Goal: Obtain resource: Obtain resource

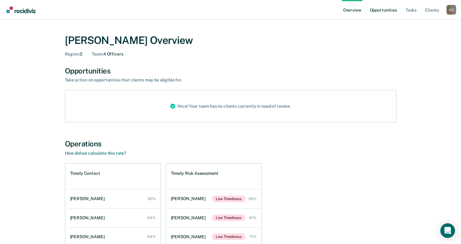
click at [395, 6] on link "Opportunities" at bounding box center [384, 10] width 30 height 20
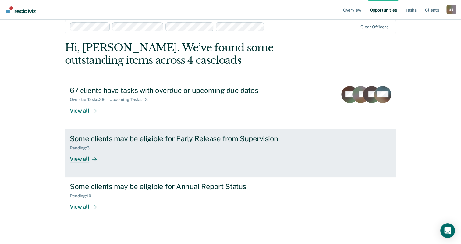
scroll to position [15, 0]
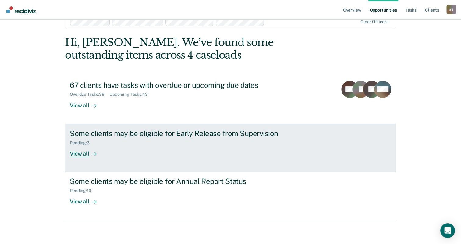
click at [79, 153] on div "View all" at bounding box center [87, 151] width 34 height 12
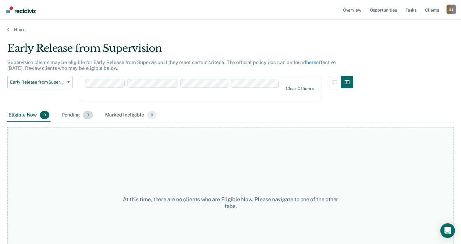
click at [85, 111] on span "3" at bounding box center [88, 115] width 10 height 8
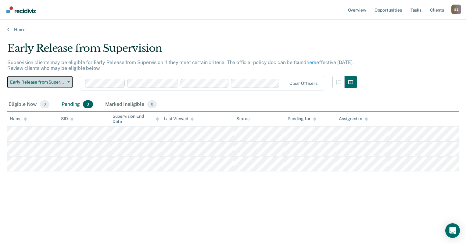
click at [66, 80] on button "Early Release from Supervision" at bounding box center [39, 82] width 65 height 12
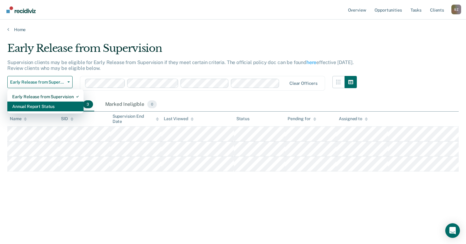
click at [36, 107] on div "Annual Report Status" at bounding box center [45, 107] width 66 height 10
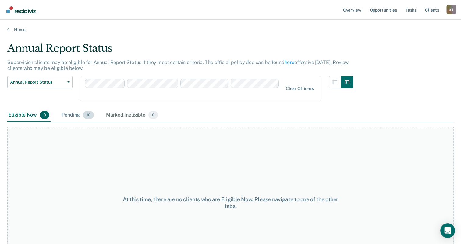
click at [84, 111] on span "10" at bounding box center [88, 115] width 11 height 8
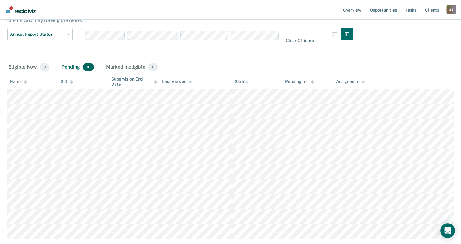
scroll to position [61, 0]
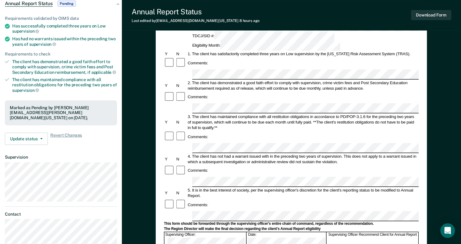
scroll to position [55, 0]
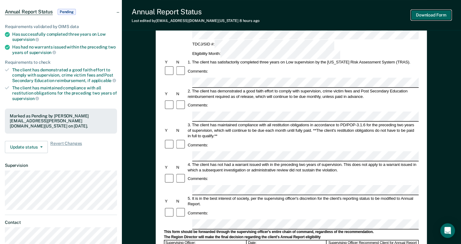
click at [424, 15] on button "Download Form" at bounding box center [431, 15] width 40 height 10
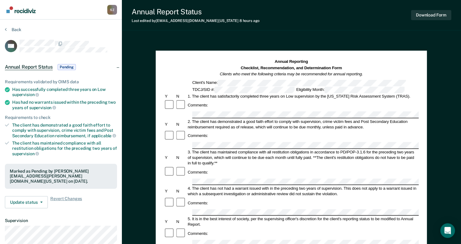
scroll to position [0, 0]
click at [9, 29] on button "Back" at bounding box center [13, 29] width 16 height 5
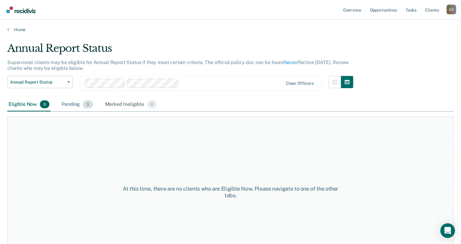
click at [77, 101] on div "Pending 3" at bounding box center [77, 104] width 34 height 13
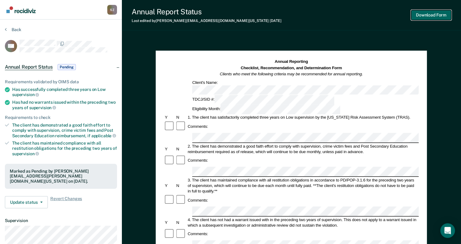
click at [424, 16] on button "Download Form" at bounding box center [431, 15] width 40 height 10
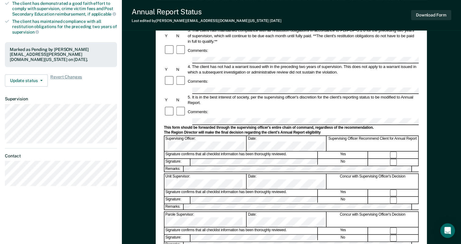
scroll to position [122, 0]
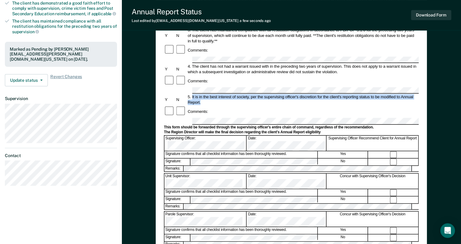
drag, startPoint x: 192, startPoint y: 84, endPoint x: 279, endPoint y: 90, distance: 86.8
click at [279, 94] on div "5. It is in the best interest of society, per the supervising officer's discret…" at bounding box center [303, 99] width 232 height 11
drag, startPoint x: 279, startPoint y: 90, endPoint x: 265, endPoint y: 83, distance: 15.1
copy div "It is in the best interest of society, per the supervising officer's discretion…"
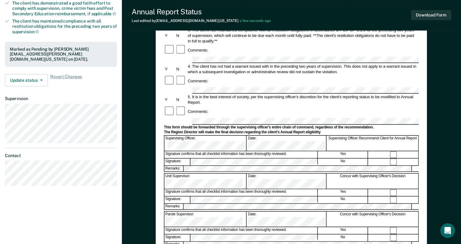
click at [319, 170] on form "Annual Reporting Checklist, Recommendation, and Determination Form Clients who …" at bounding box center [291, 133] width 255 height 392
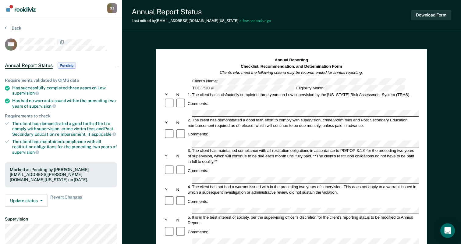
scroll to position [0, 0]
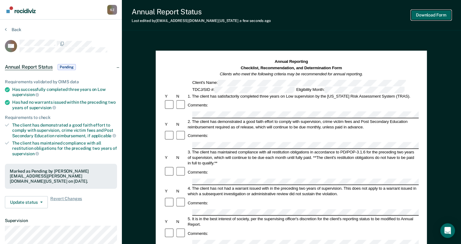
click at [424, 16] on button "Download Form" at bounding box center [431, 15] width 40 height 10
click at [17, 28] on button "Back" at bounding box center [13, 29] width 16 height 5
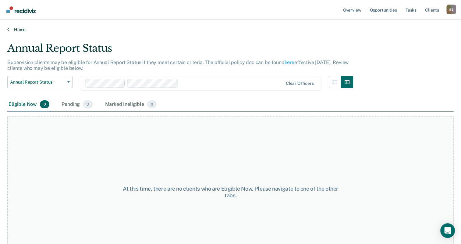
click at [22, 28] on link "Home" at bounding box center [230, 29] width 447 height 5
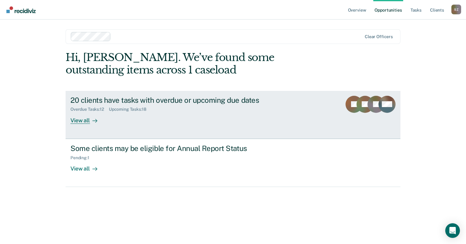
click at [87, 119] on div "View all" at bounding box center [87, 118] width 34 height 12
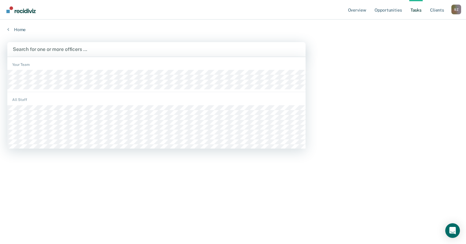
click at [48, 49] on div at bounding box center [156, 49] width 287 height 7
